Goal: Task Accomplishment & Management: Complete application form

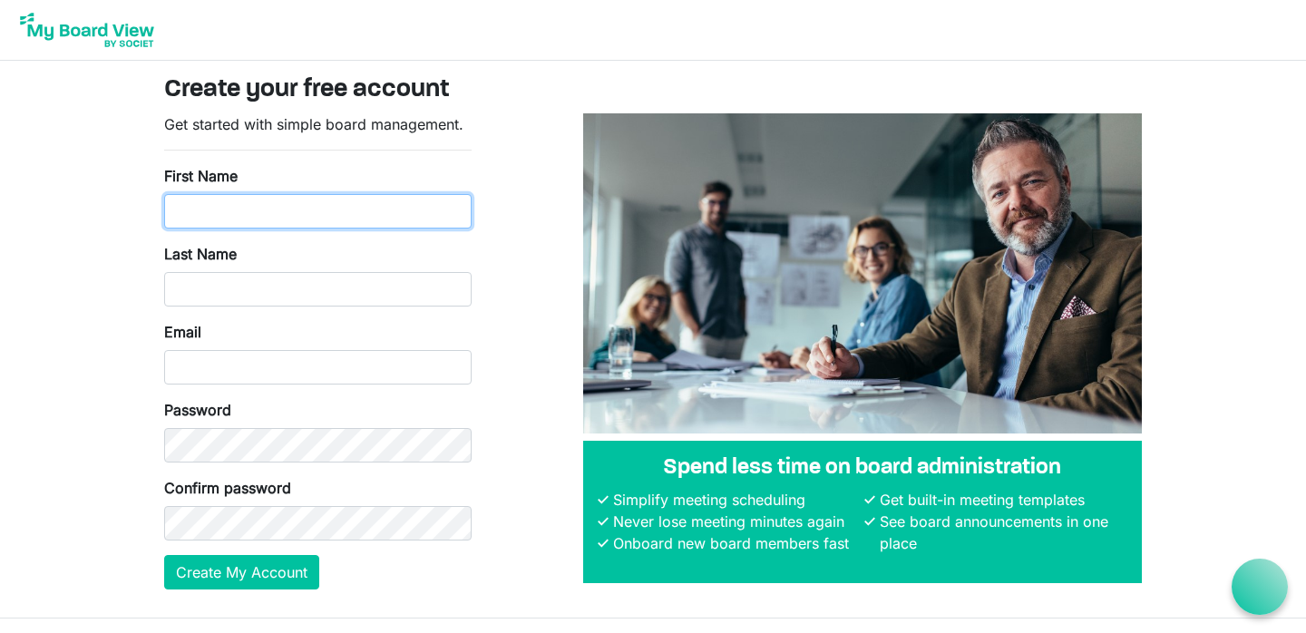
click at [368, 197] on input "First Name" at bounding box center [317, 211] width 307 height 34
type input "Col"
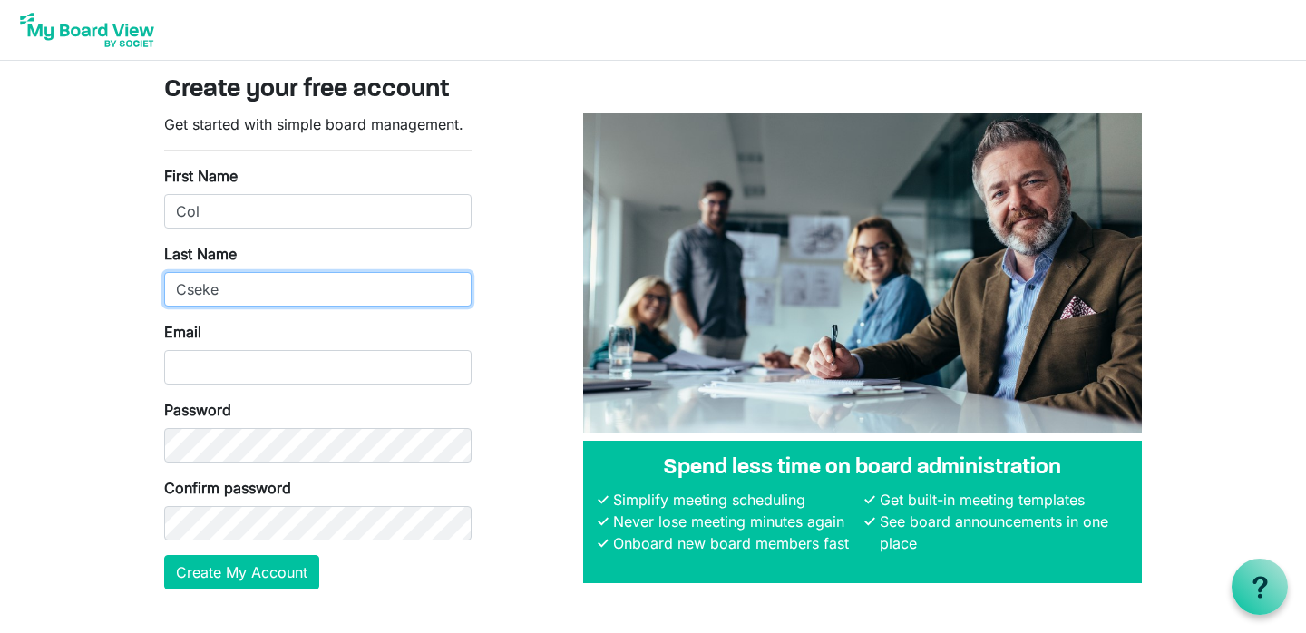
type input "Cseke"
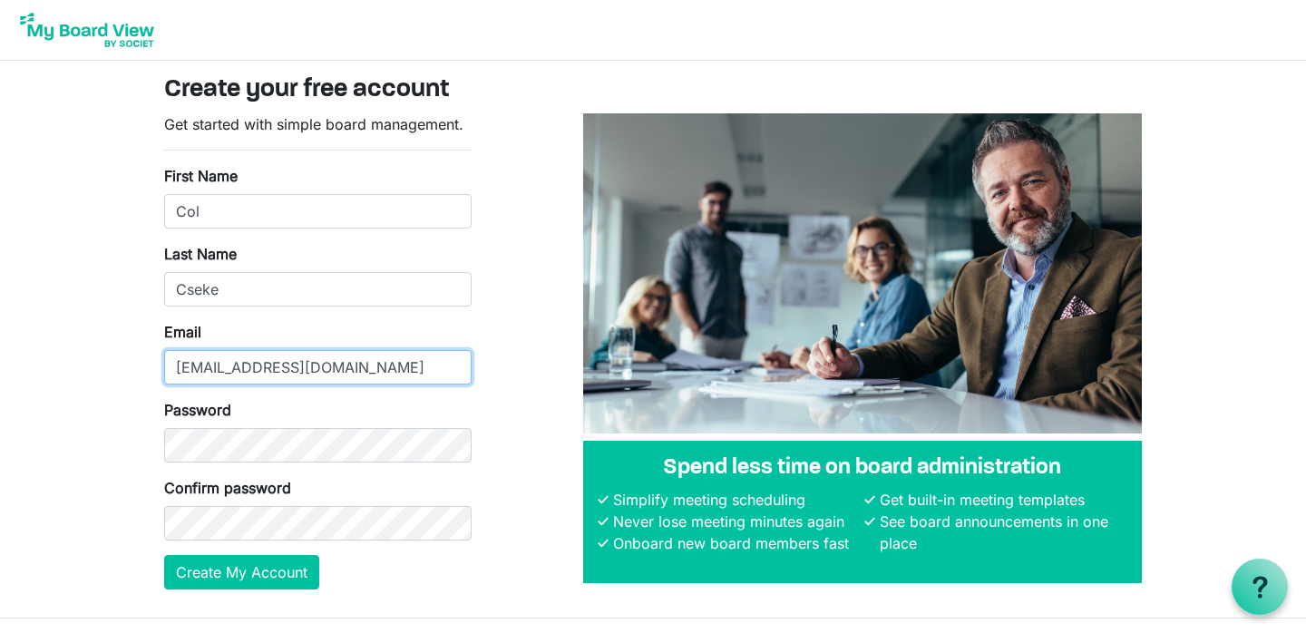
type input "col@insideouttheatre.com"
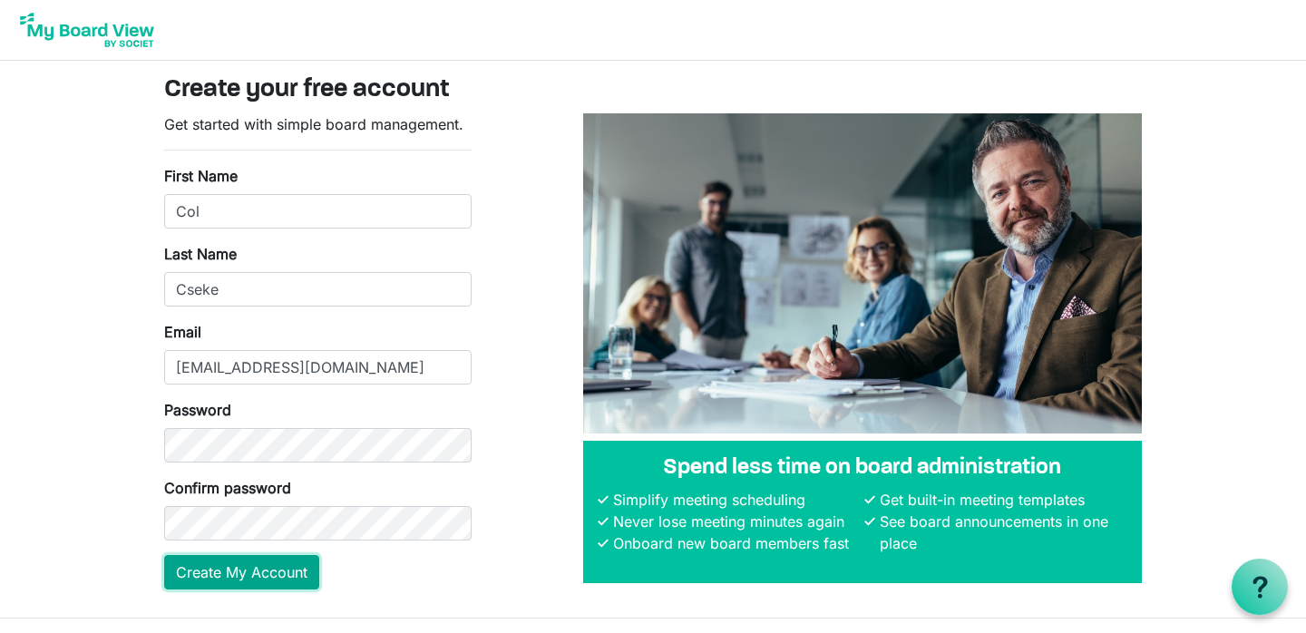
click at [239, 576] on button "Create My Account" at bounding box center [241, 572] width 155 height 34
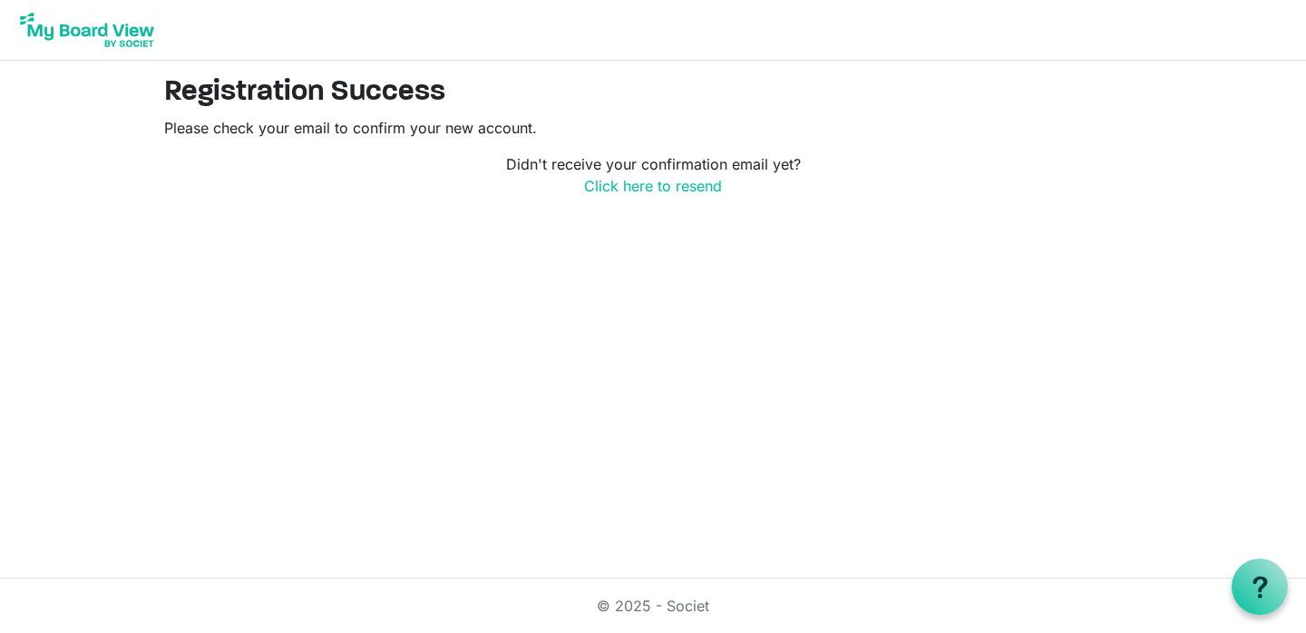
click at [1234, 168] on body "Registration Success Please check your email to confirm your new account. Didn'…" at bounding box center [653, 113] width 1306 height 226
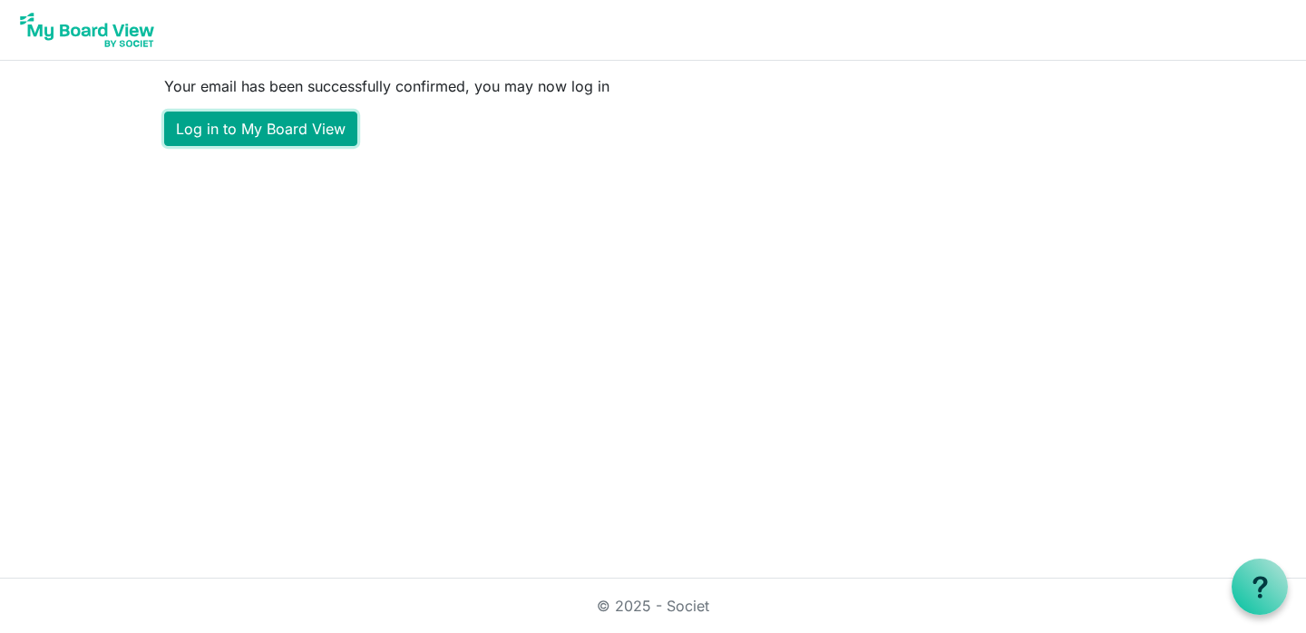
click at [300, 136] on link "Log in to My Board View" at bounding box center [260, 129] width 193 height 34
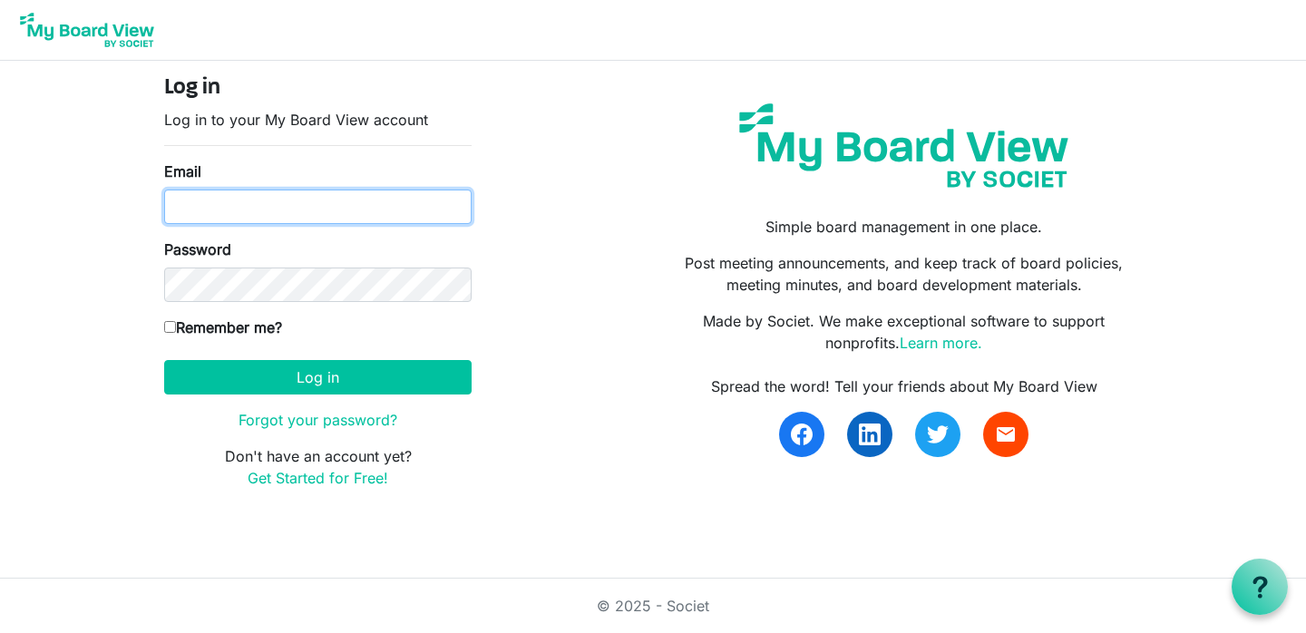
click at [411, 215] on input "Email" at bounding box center [317, 207] width 307 height 34
type input "[EMAIL_ADDRESS][DOMAIN_NAME]"
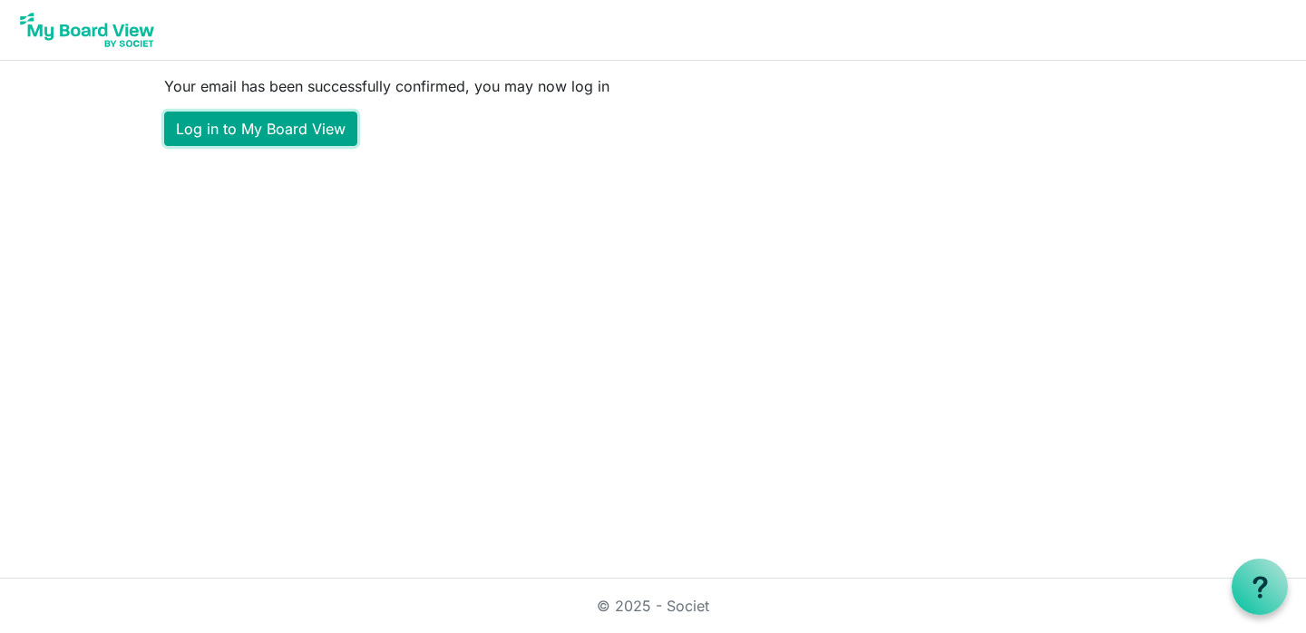
click at [299, 130] on link "Log in to My Board View" at bounding box center [260, 129] width 193 height 34
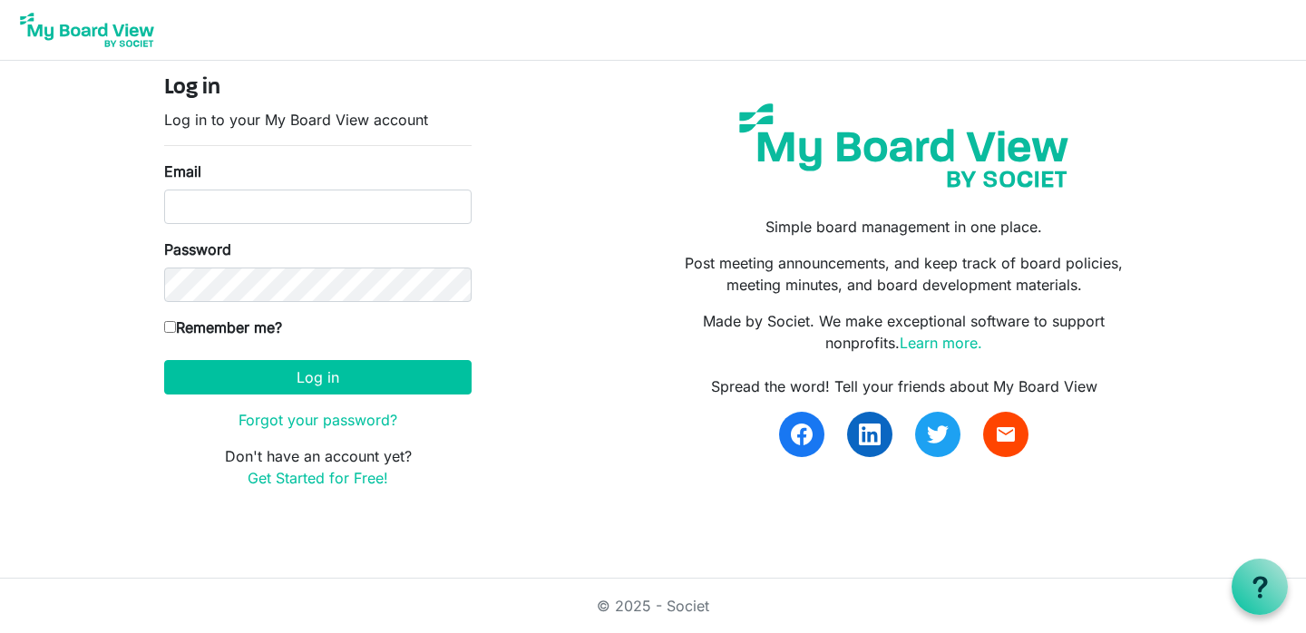
click at [169, 326] on input "Remember me?" at bounding box center [170, 327] width 12 height 12
checkbox input "true"
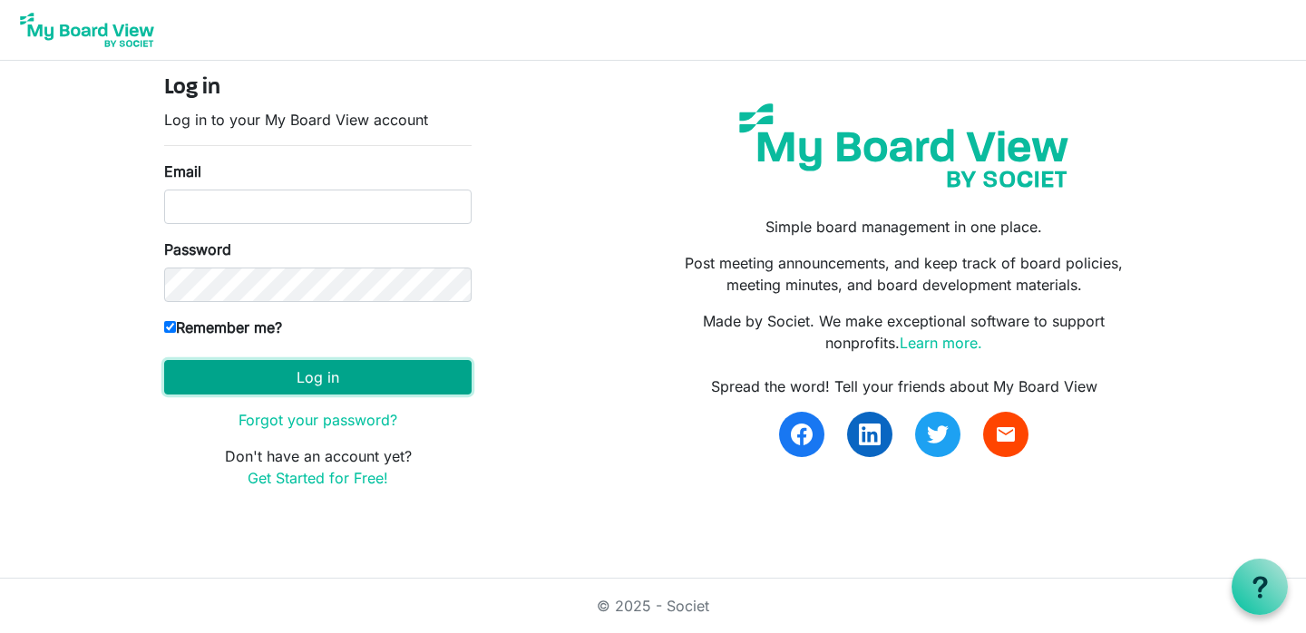
click at [338, 378] on button "Log in" at bounding box center [317, 377] width 307 height 34
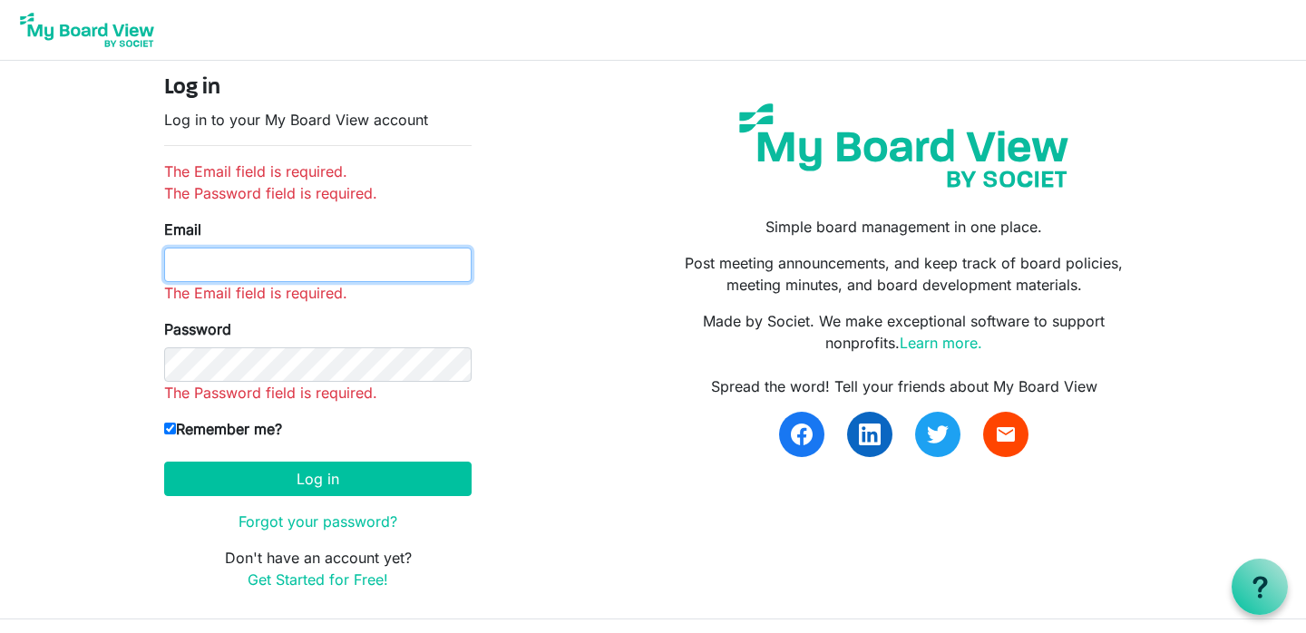
type input "col@insideouttheatre.com"
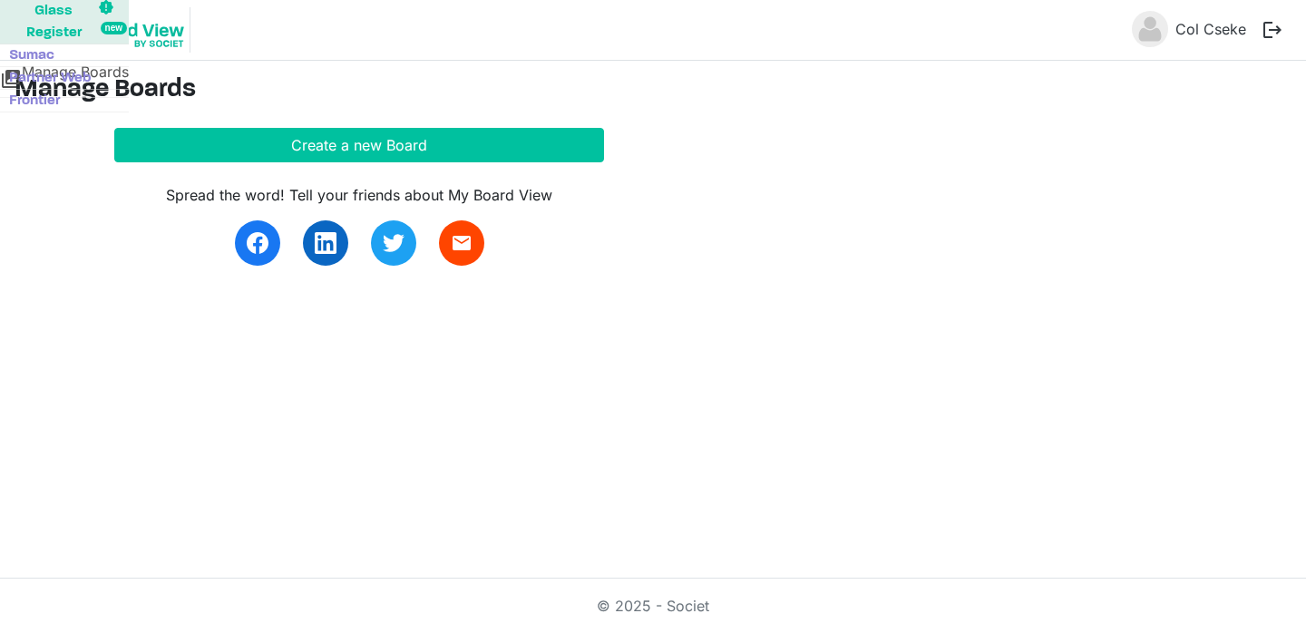
click at [318, 442] on div "Manage Boards Create a new Board Spread the word! Tell your friends about My Bo…" at bounding box center [653, 320] width 1306 height 518
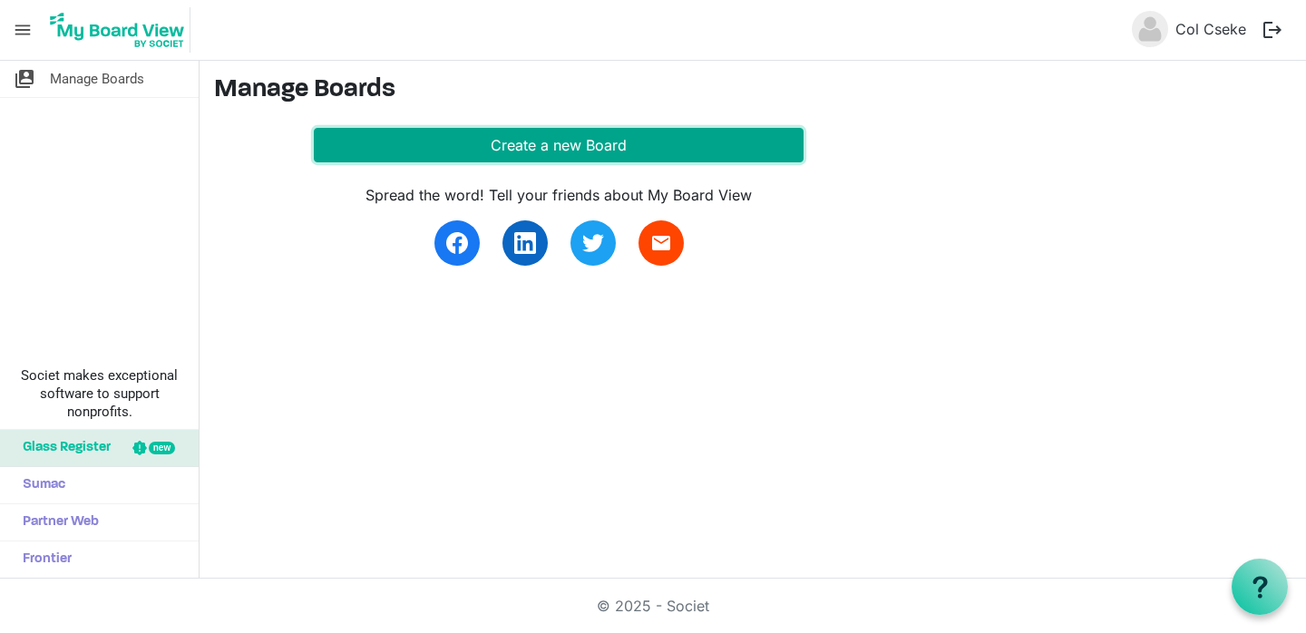
click at [465, 145] on button "Create a new Board" at bounding box center [559, 145] width 490 height 34
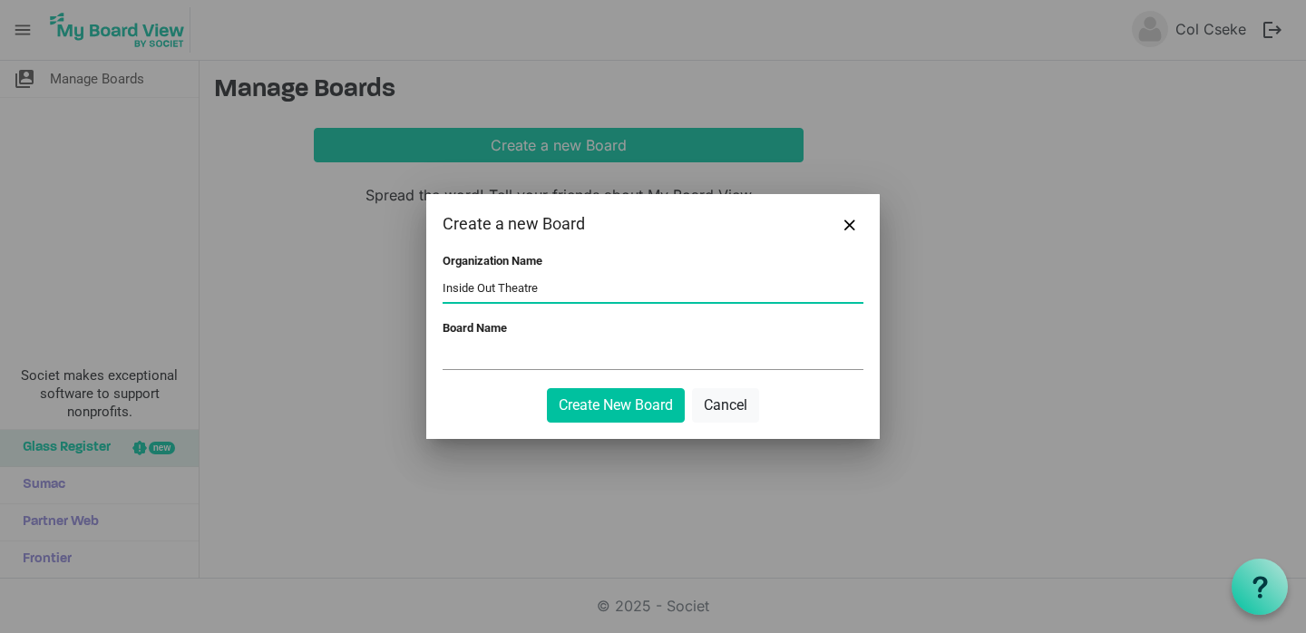
type input "Inside Out Theatre"
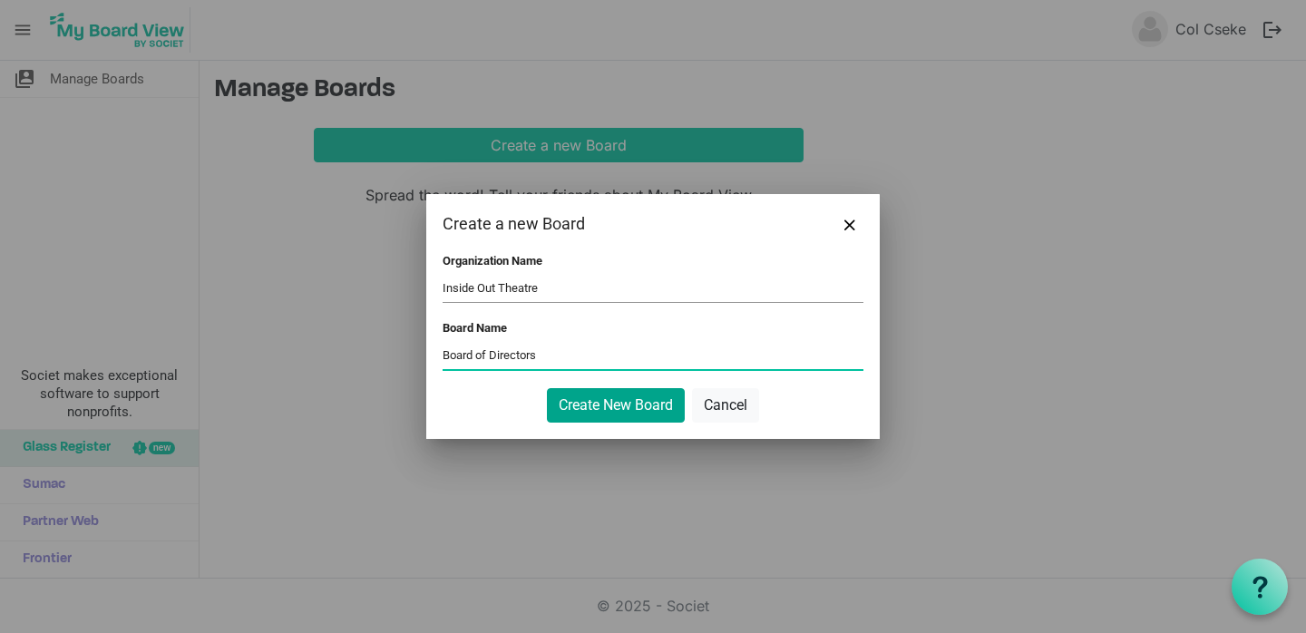
type input "Board of Directors"
click at [579, 403] on button "Create New Board" at bounding box center [616, 405] width 138 height 34
click at [580, 406] on button "Create New Board" at bounding box center [616, 405] width 138 height 34
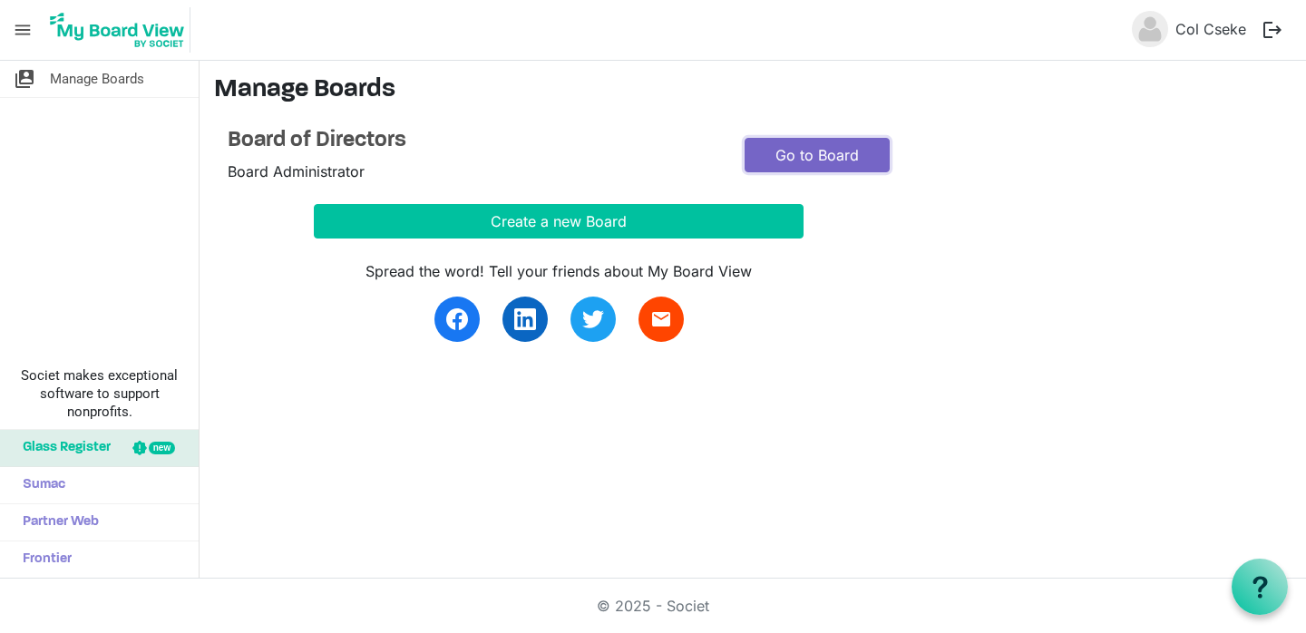
click at [809, 160] on link "Go to Board" at bounding box center [816, 155] width 145 height 34
